Goal: Information Seeking & Learning: Learn about a topic

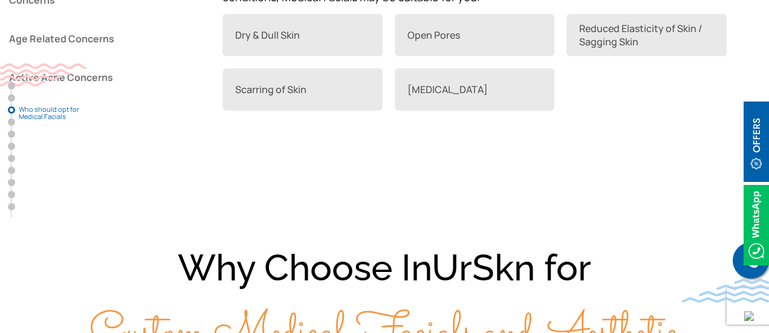
scroll to position [1082, 0]
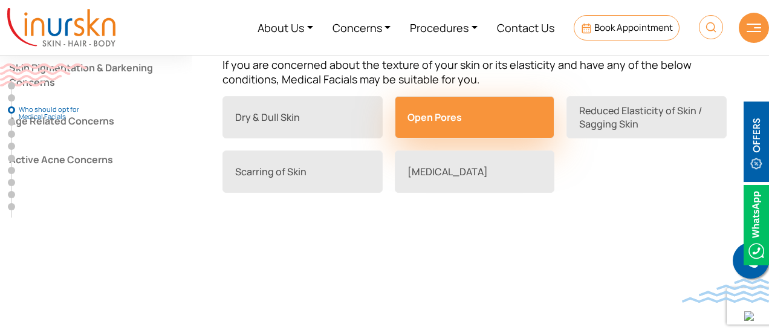
click at [463, 115] on link "Open Pores" at bounding box center [475, 117] width 160 height 42
click at [441, 113] on link "Open Pores" at bounding box center [475, 117] width 160 height 42
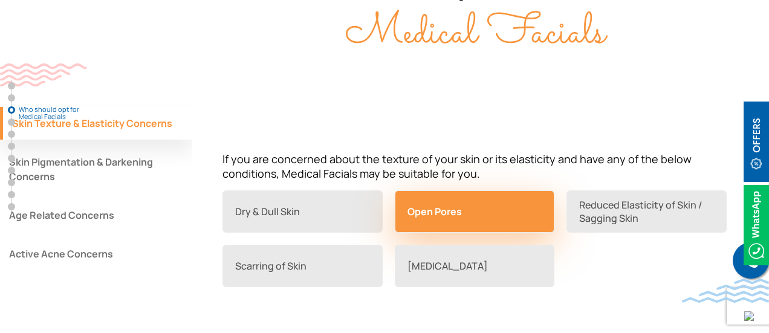
scroll to position [988, 0]
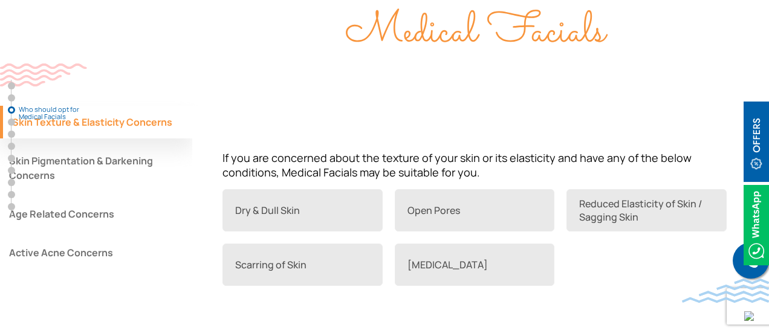
click at [118, 161] on button "Skin Pigmentation & Darkening Concerns" at bounding box center [96, 167] width 192 height 47
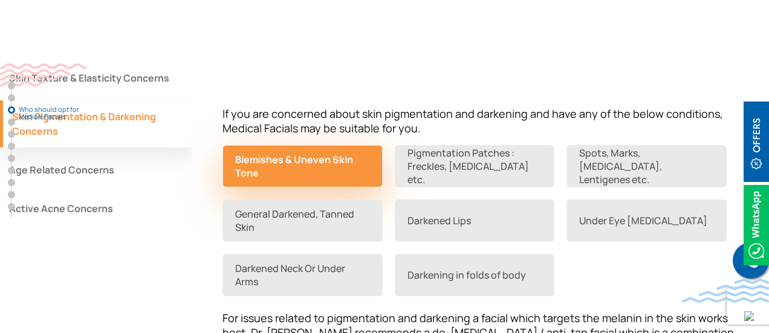
scroll to position [1033, 0]
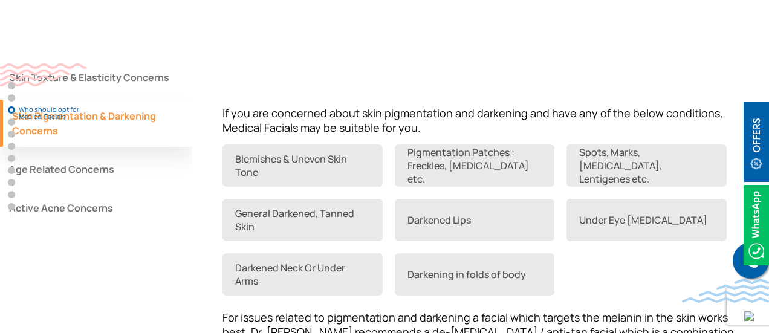
click at [101, 207] on button "Active Acne Concerns" at bounding box center [96, 208] width 192 height 33
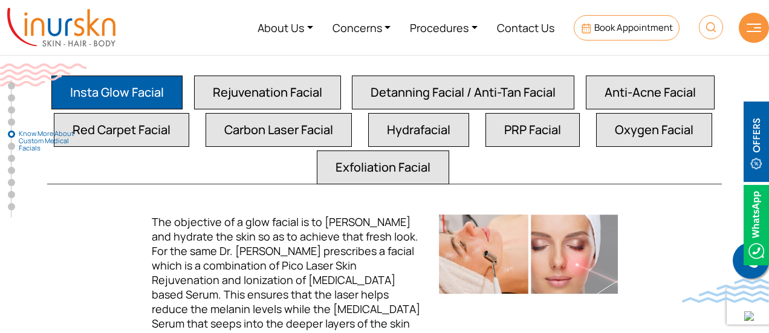
scroll to position [2184, 0]
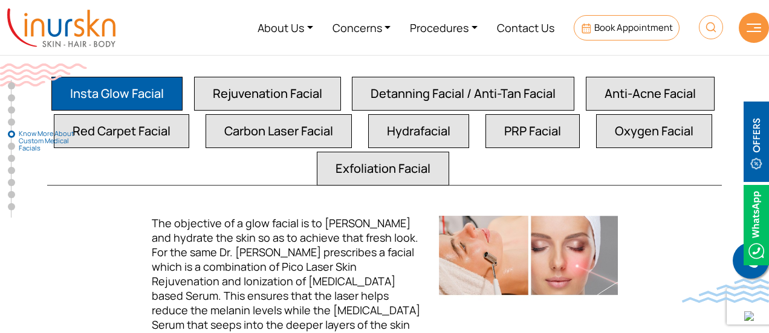
click at [283, 89] on button "Rejuvenation Facial" at bounding box center [267, 94] width 147 height 34
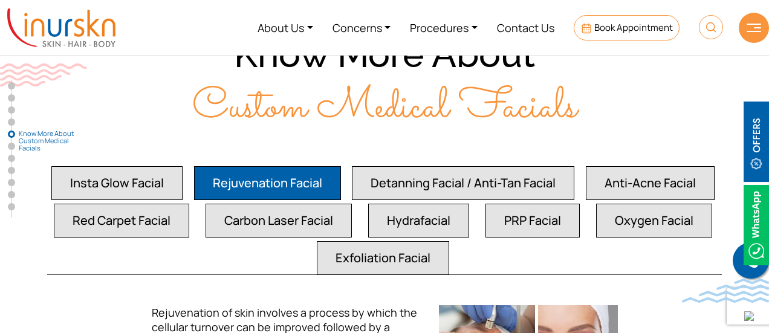
scroll to position [2105, 0]
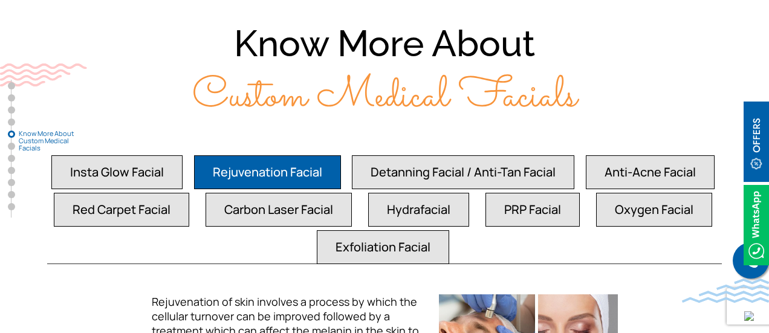
click at [399, 204] on button "Hydrafacial" at bounding box center [418, 210] width 101 height 34
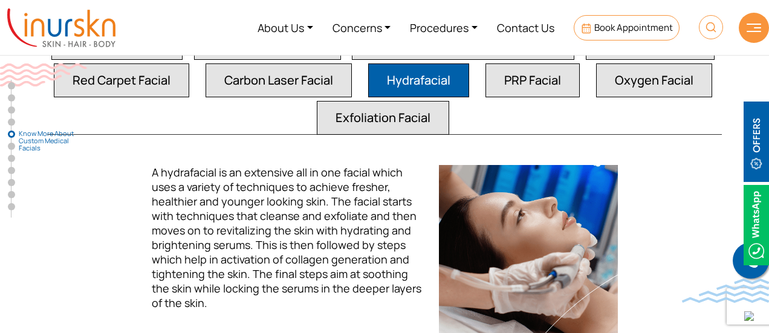
scroll to position [2229, 0]
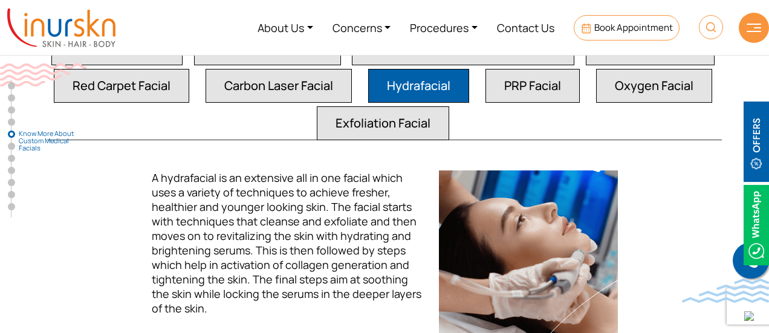
click at [503, 86] on button "PRP Facial" at bounding box center [532, 86] width 94 height 34
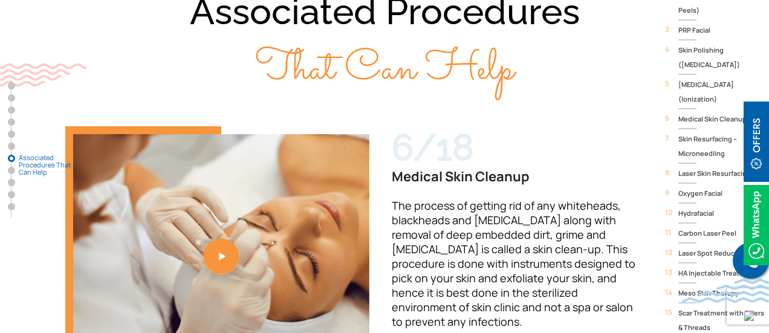
scroll to position [3443, 0]
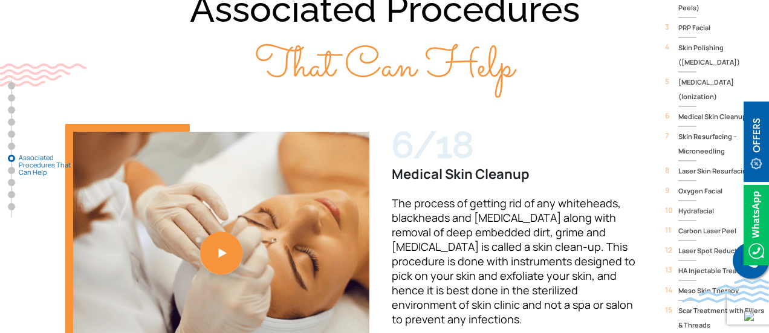
click at [213, 190] on link "6 / 18" at bounding box center [221, 243] width 312 height 238
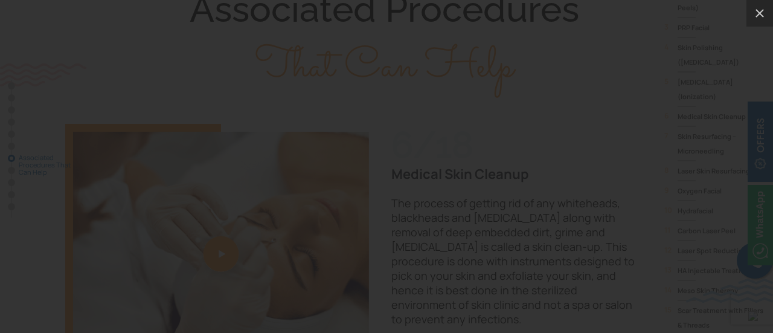
click at [70, 124] on div at bounding box center [386, 166] width 773 height 333
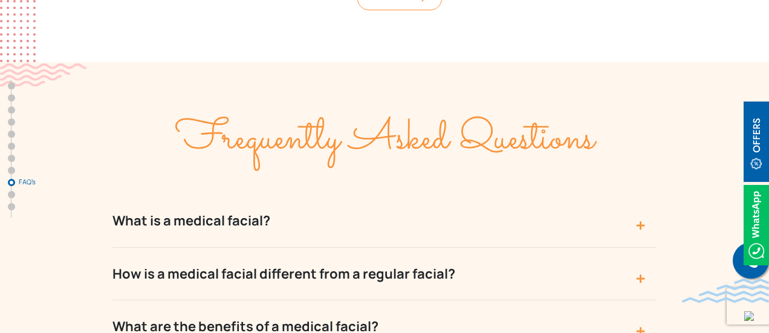
scroll to position [4686, 0]
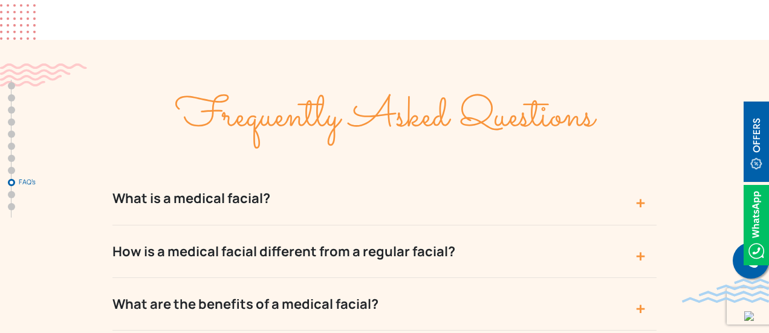
click at [421, 172] on button "What is a medical facial?" at bounding box center [384, 198] width 544 height 53
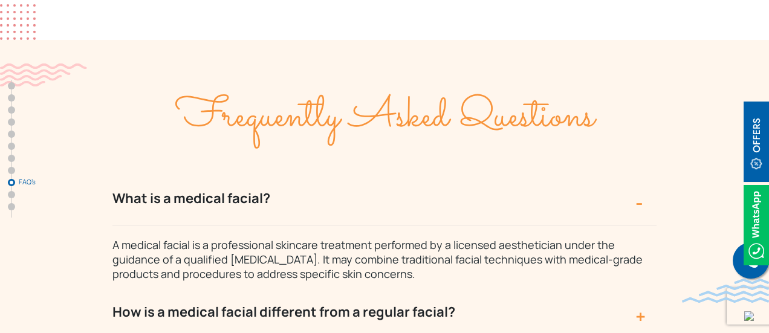
click at [421, 172] on button "What is a medical facial?" at bounding box center [384, 198] width 544 height 53
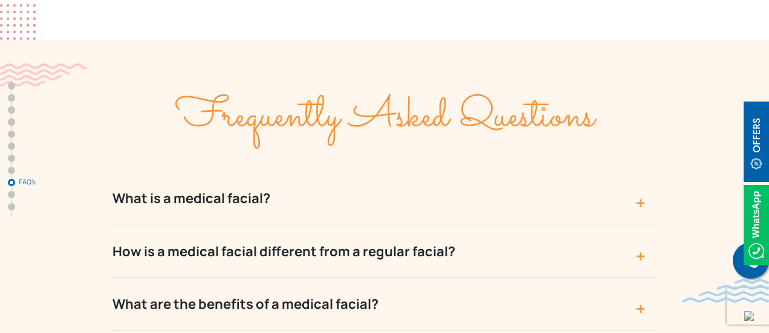
click at [399, 225] on button "How is a medical facial different from a regular facial?" at bounding box center [384, 251] width 544 height 53
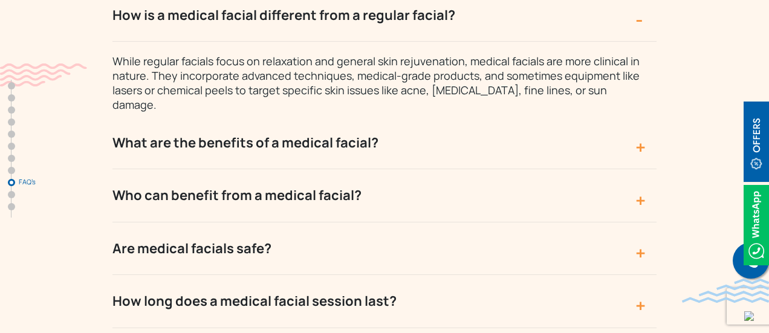
scroll to position [4923, 0]
click at [341, 222] on button "Are medical facials safe?" at bounding box center [384, 248] width 544 height 53
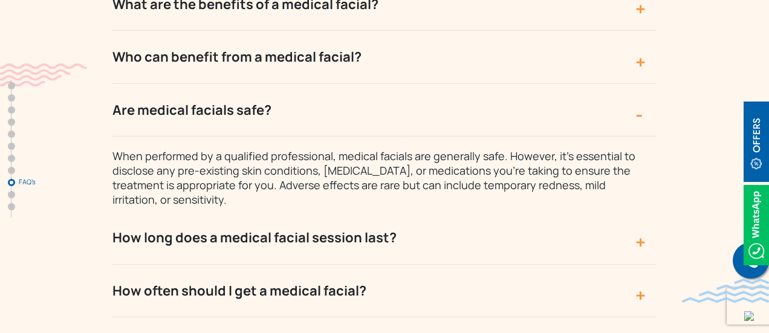
scroll to position [4986, 0]
click at [270, 211] on button "How long does a medical facial session last?" at bounding box center [384, 237] width 544 height 53
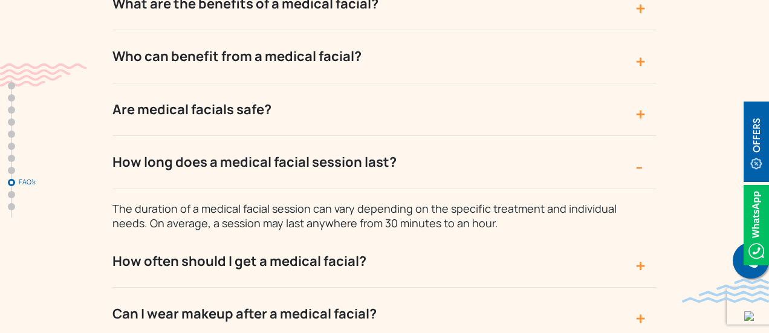
click at [344, 235] on button "How often should I get a medical facial?" at bounding box center [384, 261] width 544 height 53
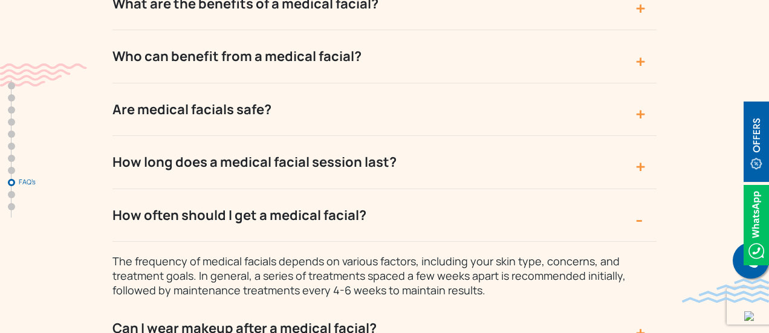
scroll to position [5014, 0]
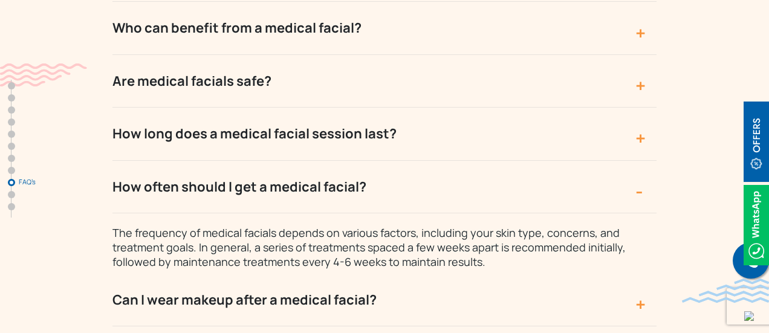
click at [308, 274] on button "Can I wear makeup after a medical facial?" at bounding box center [384, 300] width 544 height 53
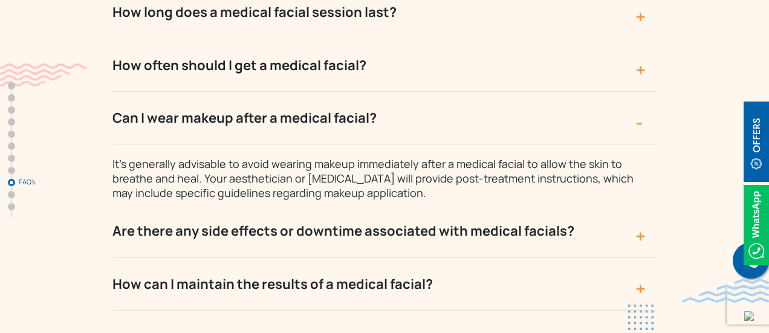
scroll to position [5136, 0]
click at [322, 204] on button "Are there any side effects or downtime associated with medical facials?" at bounding box center [384, 230] width 544 height 53
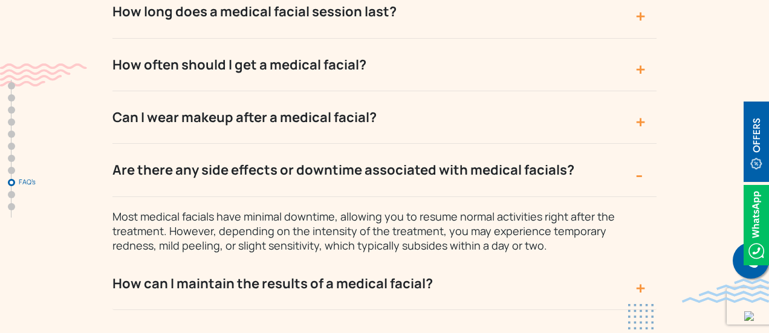
click at [344, 257] on button "How can I maintain the results of a medical facial?" at bounding box center [384, 283] width 544 height 53
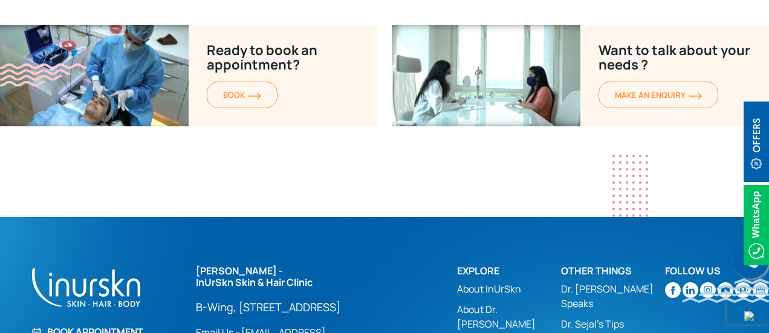
scroll to position [6065, 0]
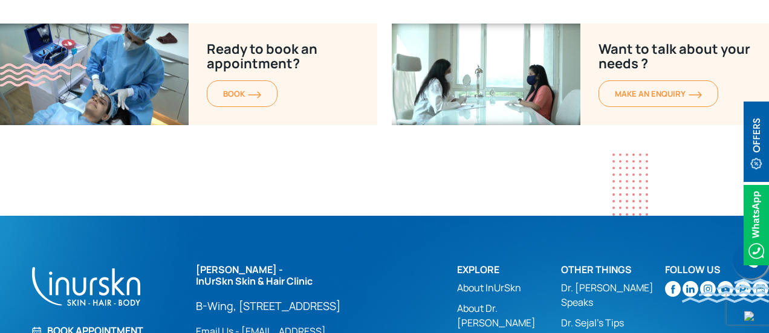
click at [757, 134] on img at bounding box center [755, 142] width 25 height 80
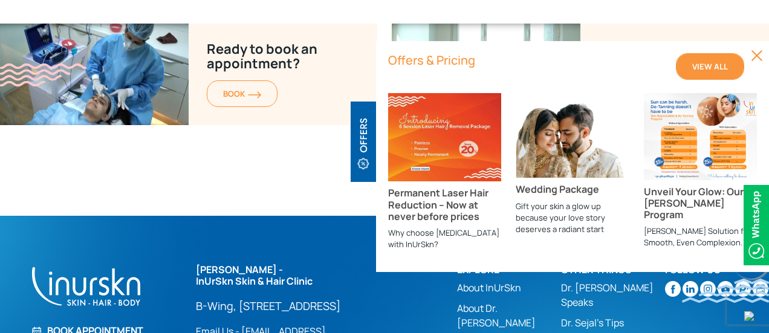
click at [706, 66] on span "View All" at bounding box center [710, 66] width 36 height 11
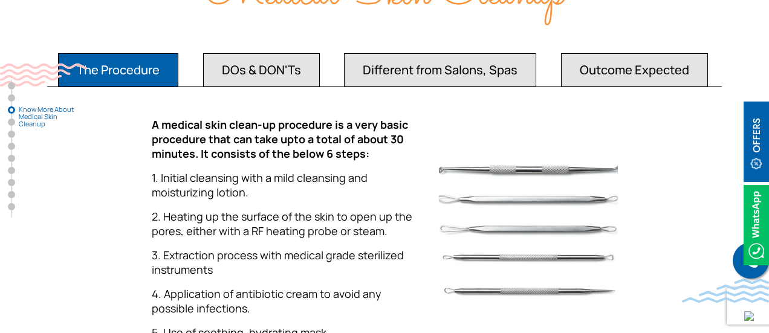
scroll to position [1173, 0]
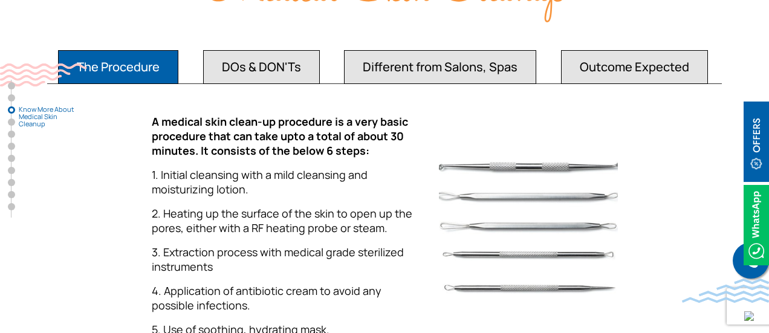
click at [277, 79] on button "DOs & DON'Ts" at bounding box center [261, 67] width 117 height 34
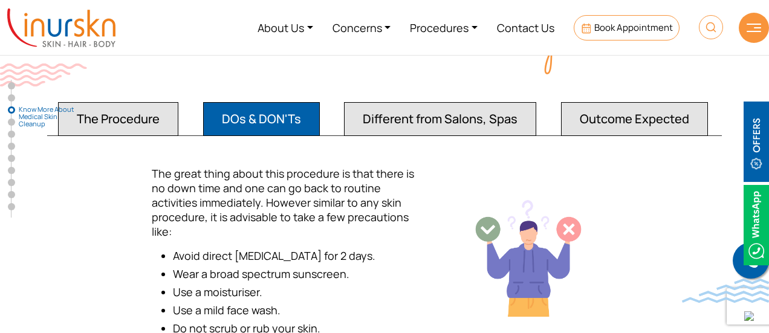
scroll to position [1115, 0]
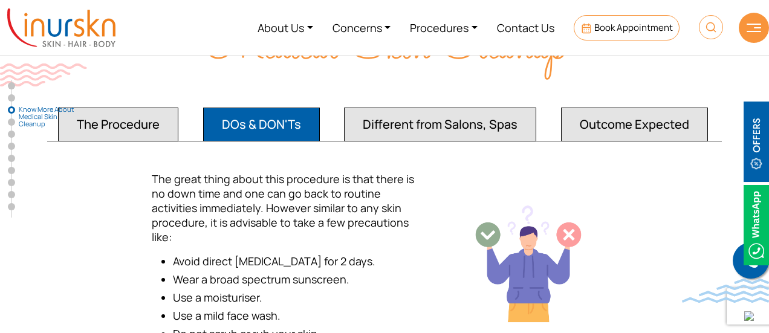
click at [619, 126] on button "Outcome Expected" at bounding box center [634, 125] width 147 height 34
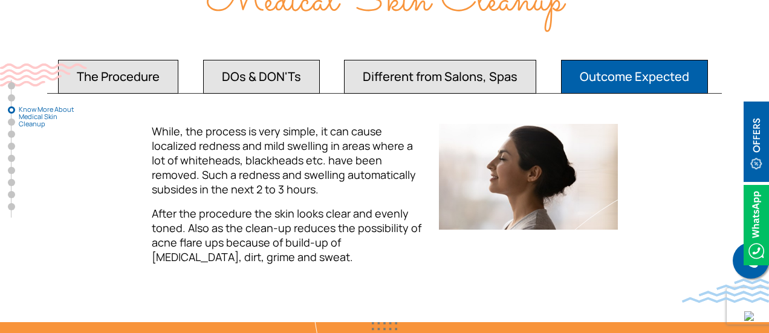
scroll to position [1164, 0]
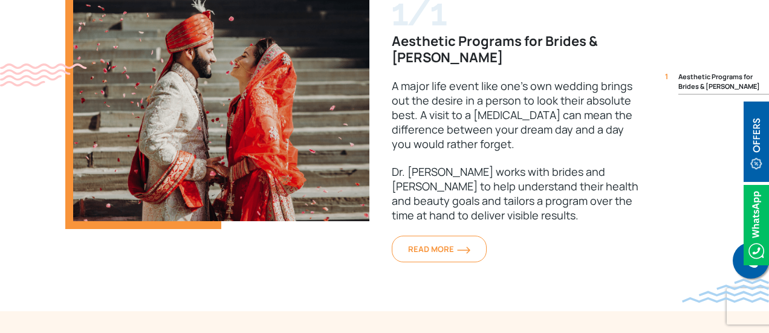
scroll to position [2338, 0]
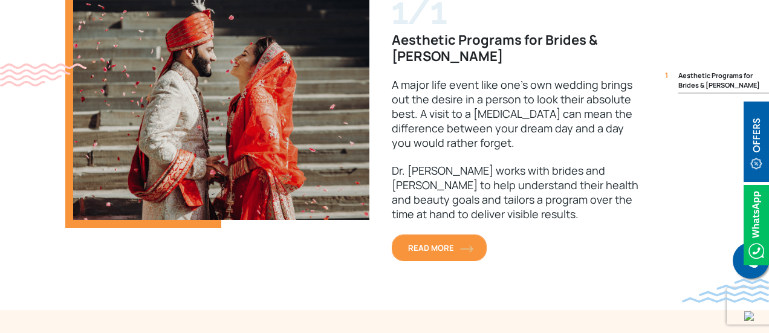
click at [437, 247] on span "READ MORE" at bounding box center [439, 247] width 62 height 11
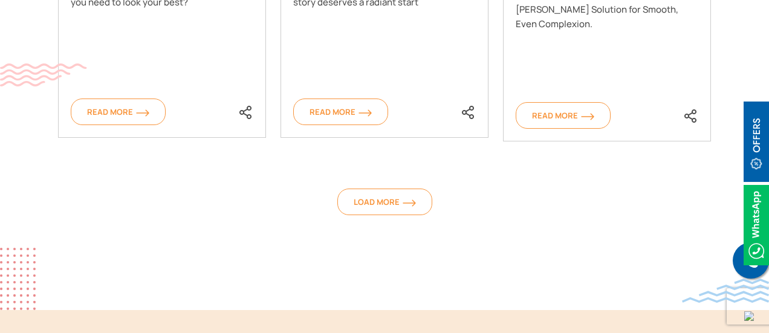
scroll to position [1138, 0]
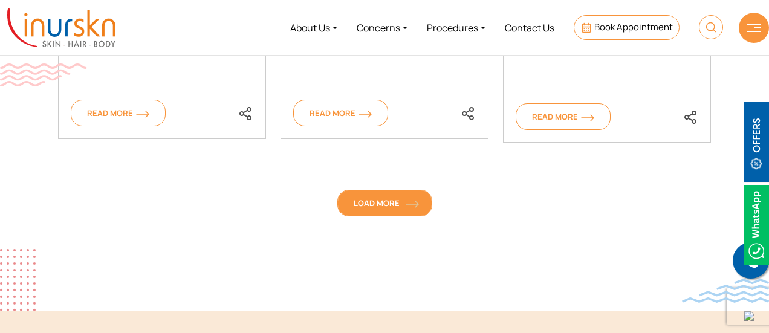
click at [383, 212] on link "Load More" at bounding box center [384, 203] width 95 height 27
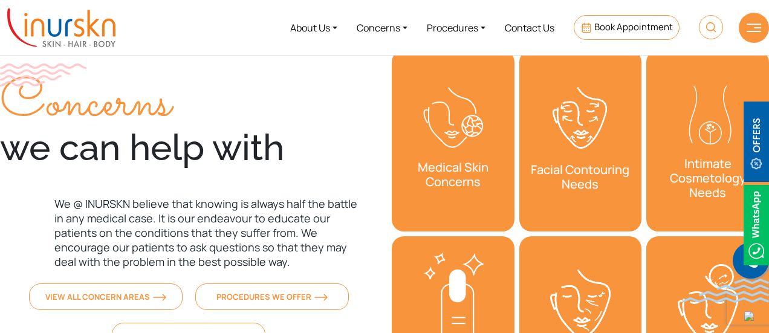
scroll to position [2249, 0]
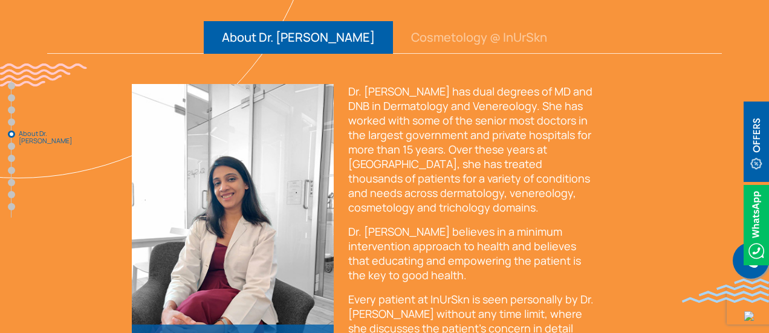
scroll to position [2875, 0]
